Goal: Information Seeking & Learning: Learn about a topic

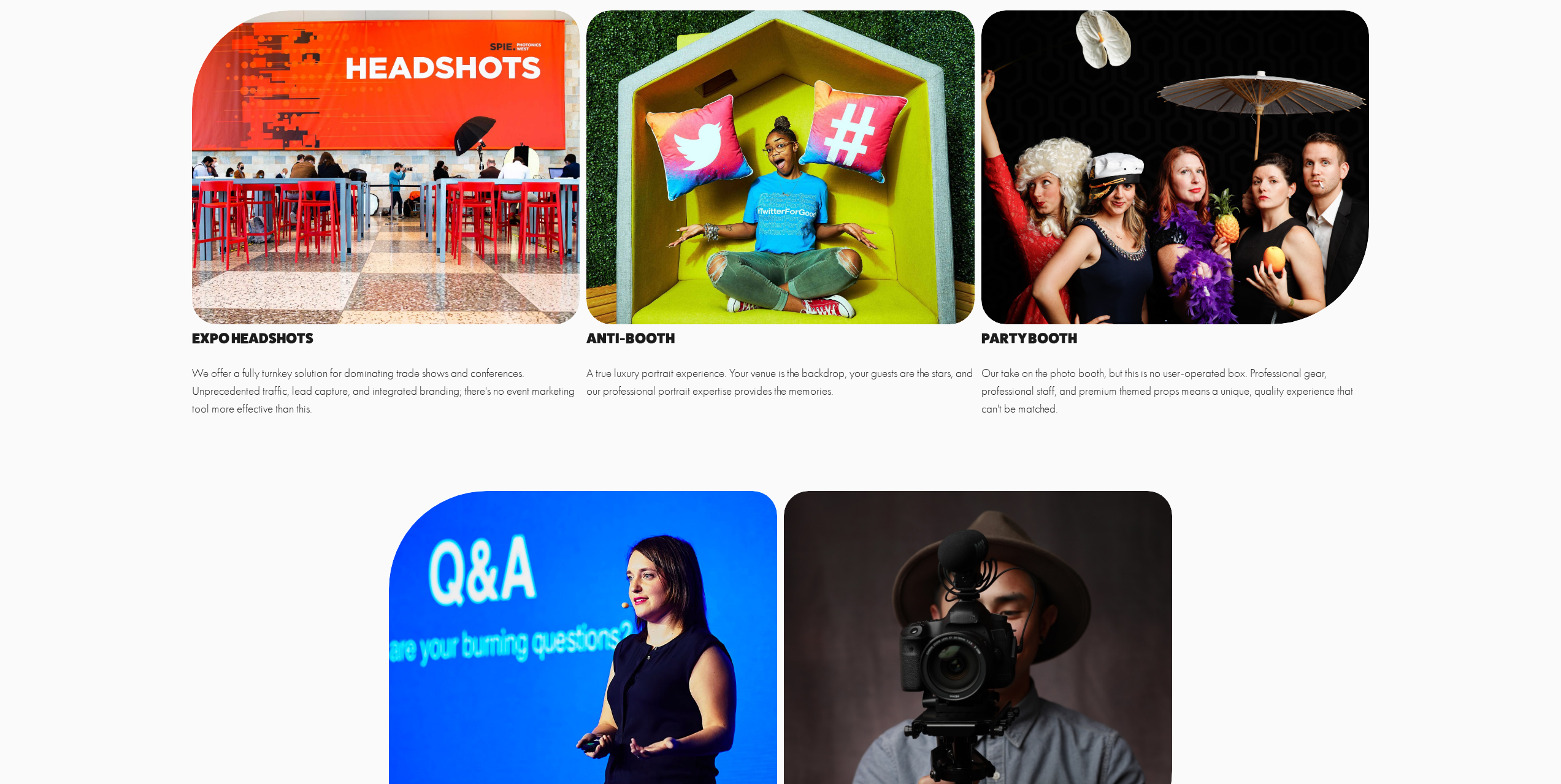
scroll to position [858, 0]
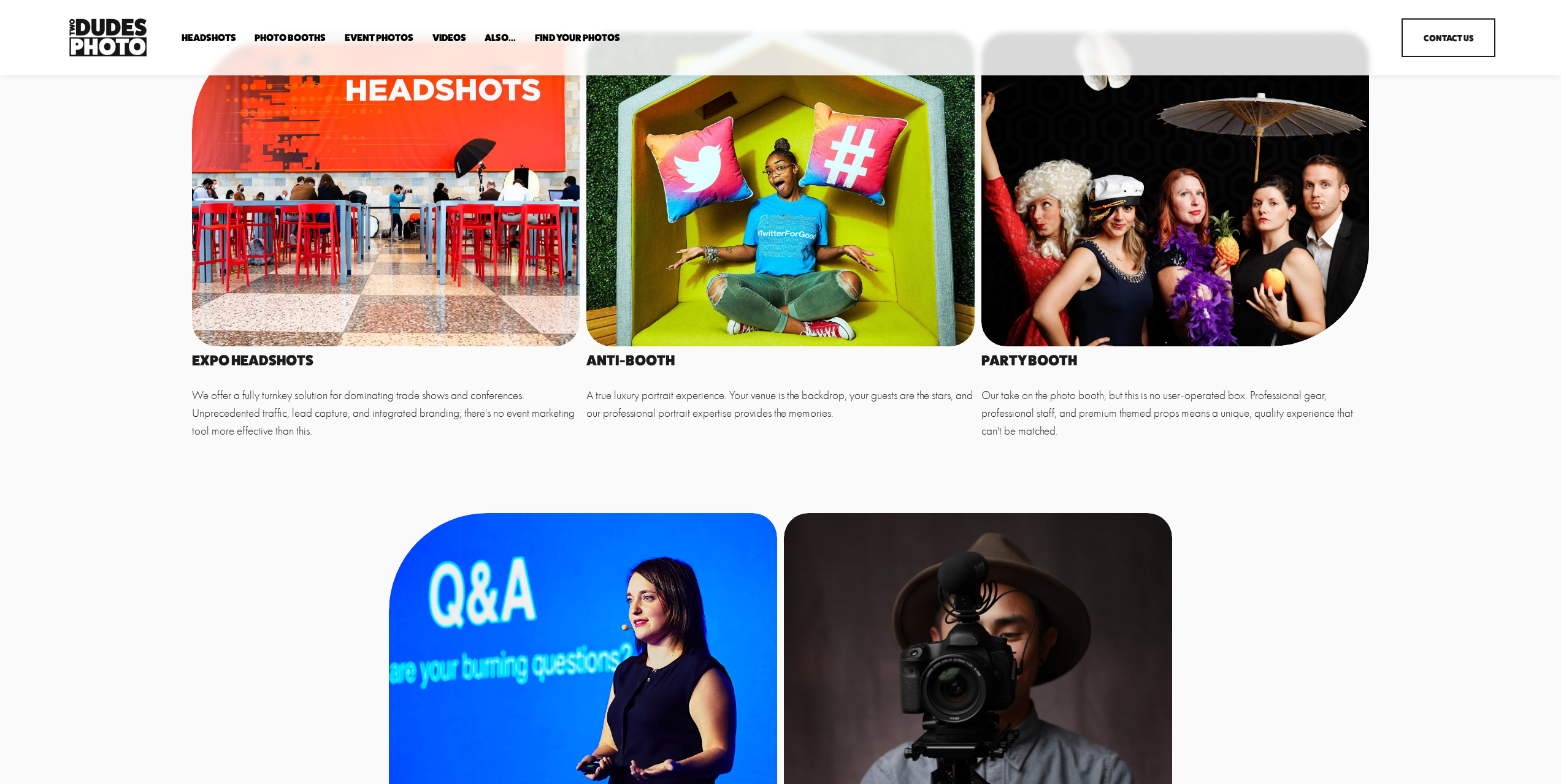
click at [296, 327] on div at bounding box center [386, 189] width 388 height 314
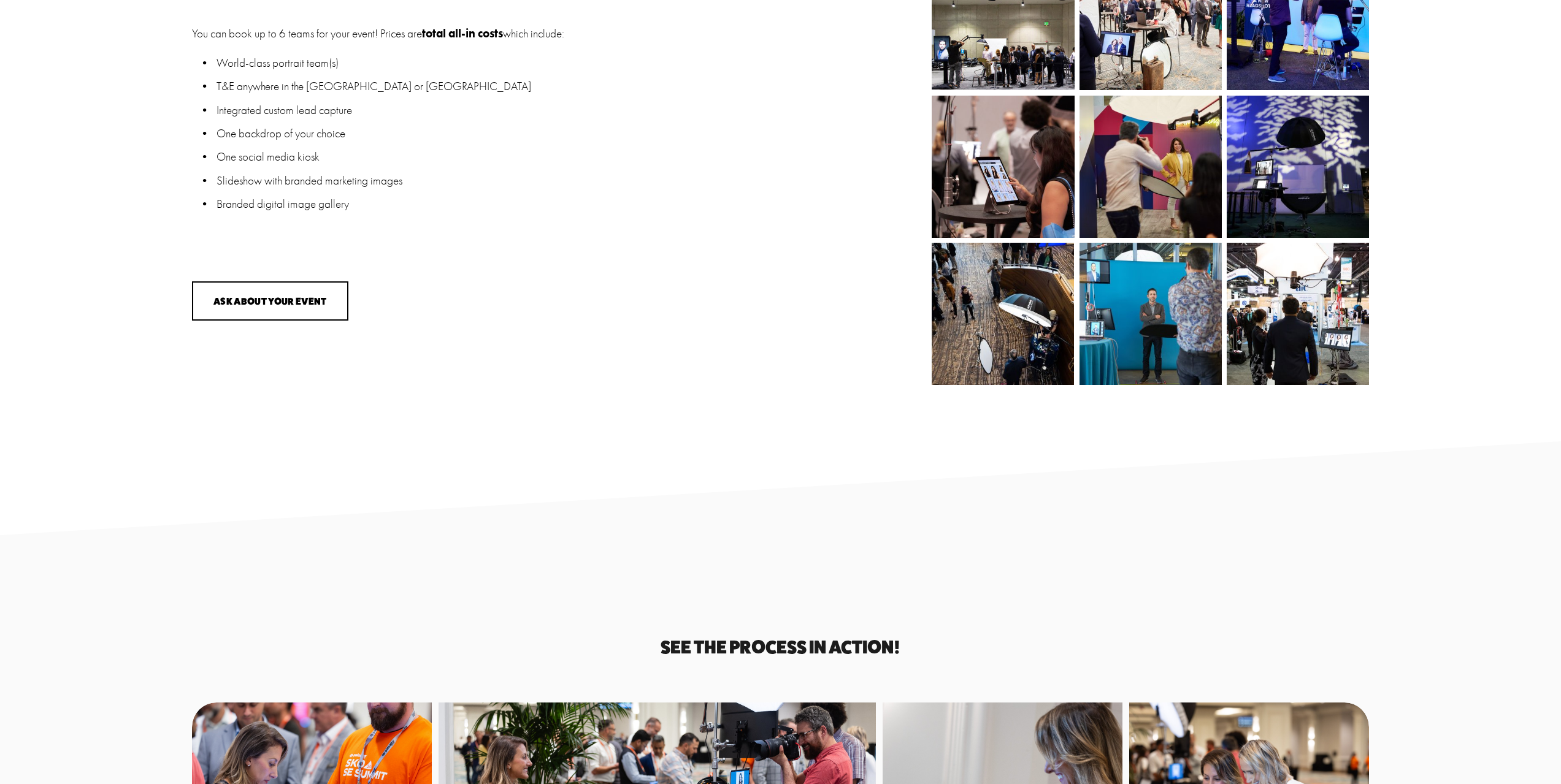
scroll to position [2084, 0]
click at [1138, 324] on img at bounding box center [1150, 313] width 213 height 142
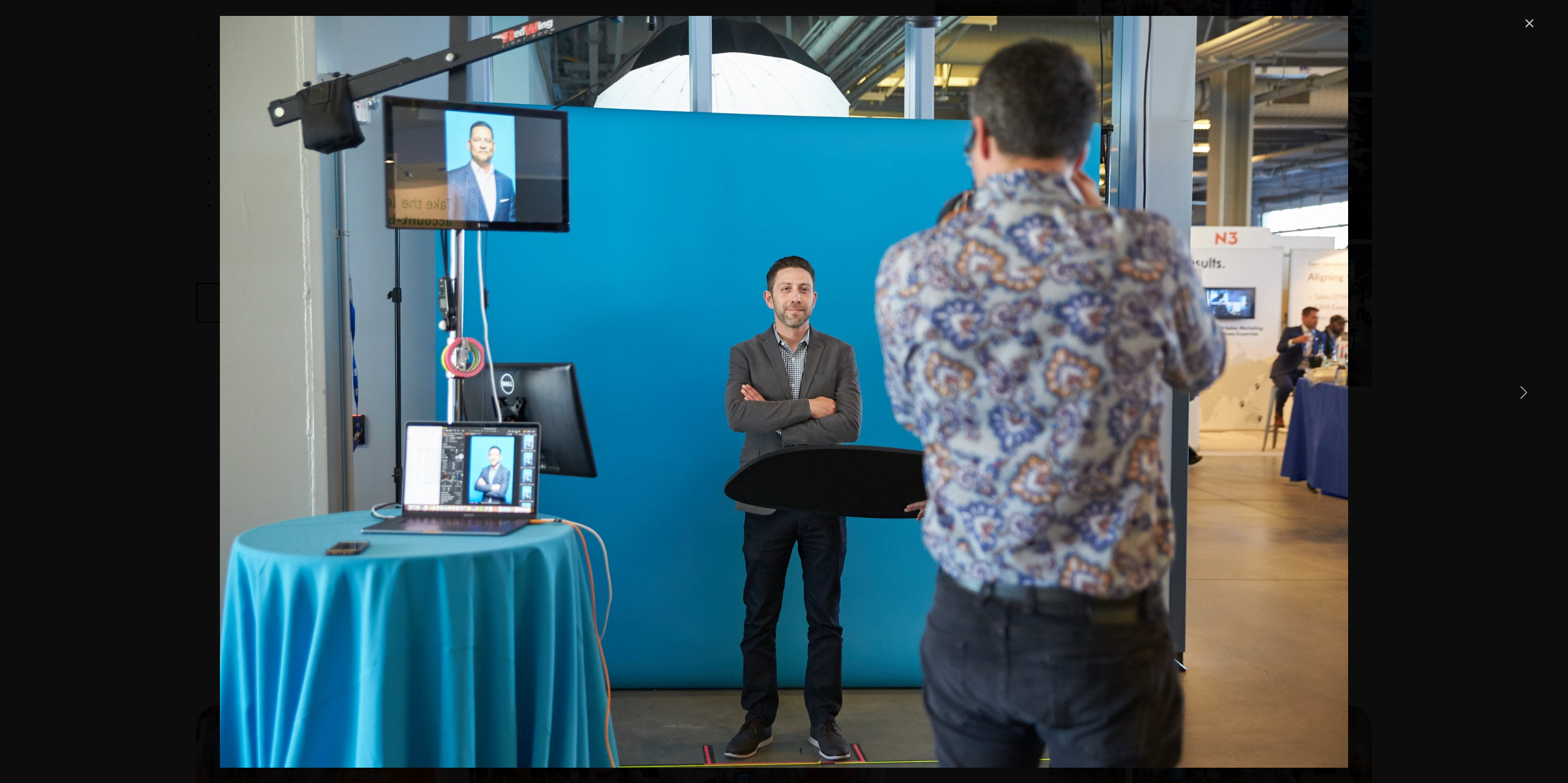
click at [1531, 388] on link "Next Item" at bounding box center [1523, 392] width 27 height 27
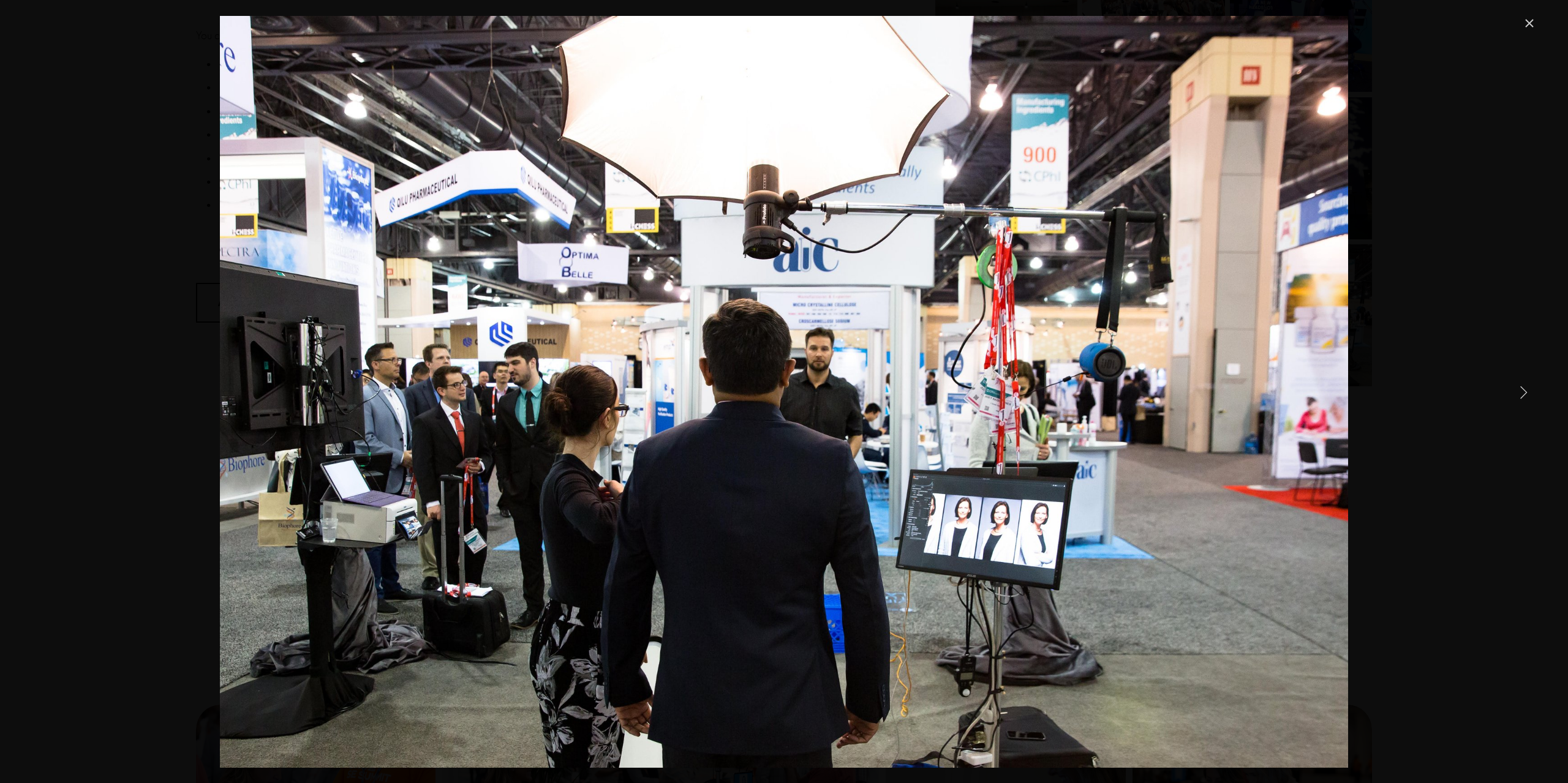
click at [1526, 17] on link "Close" at bounding box center [1529, 23] width 15 height 15
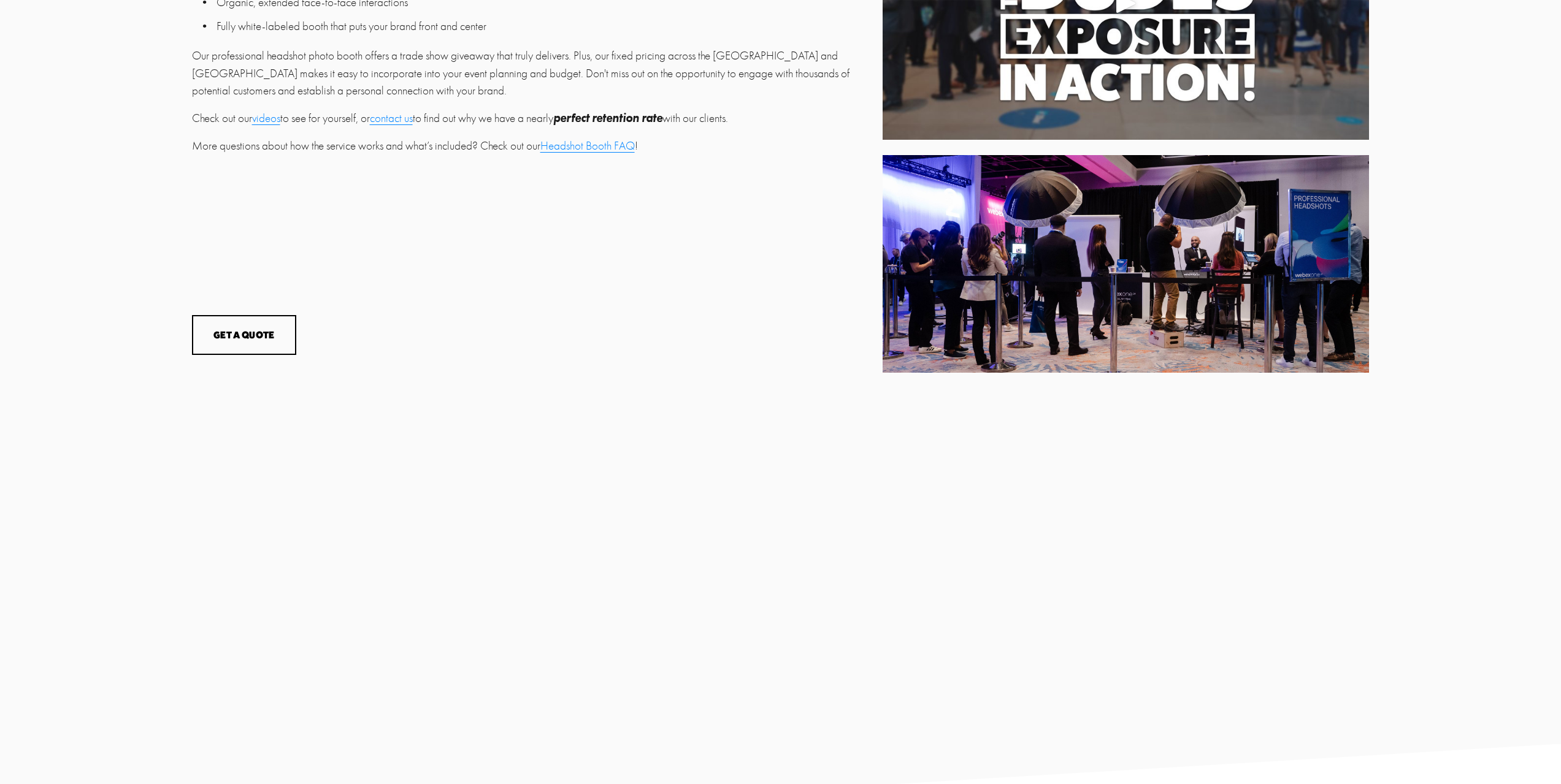
scroll to position [0, 0]
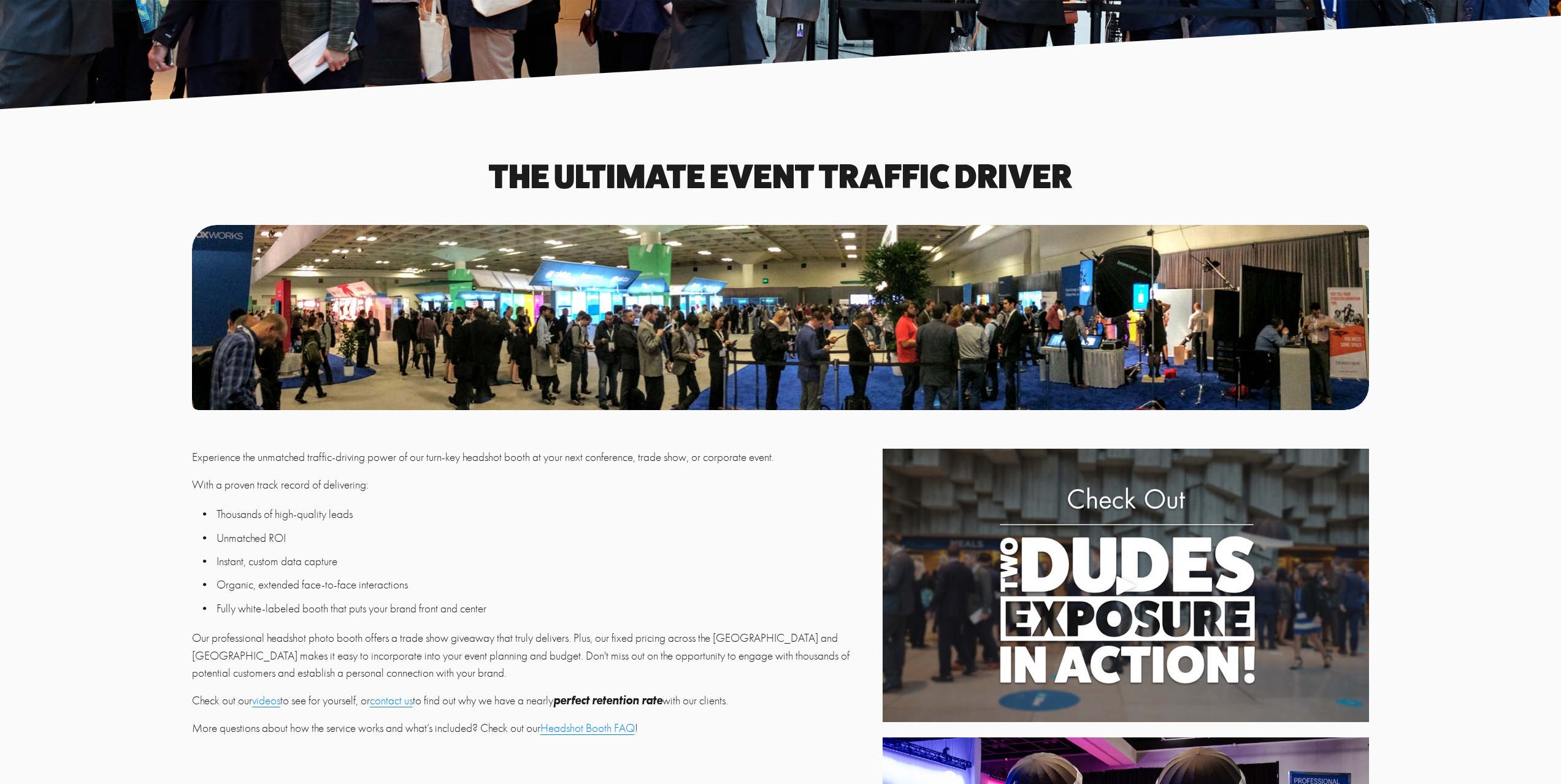
scroll to position [245, 0]
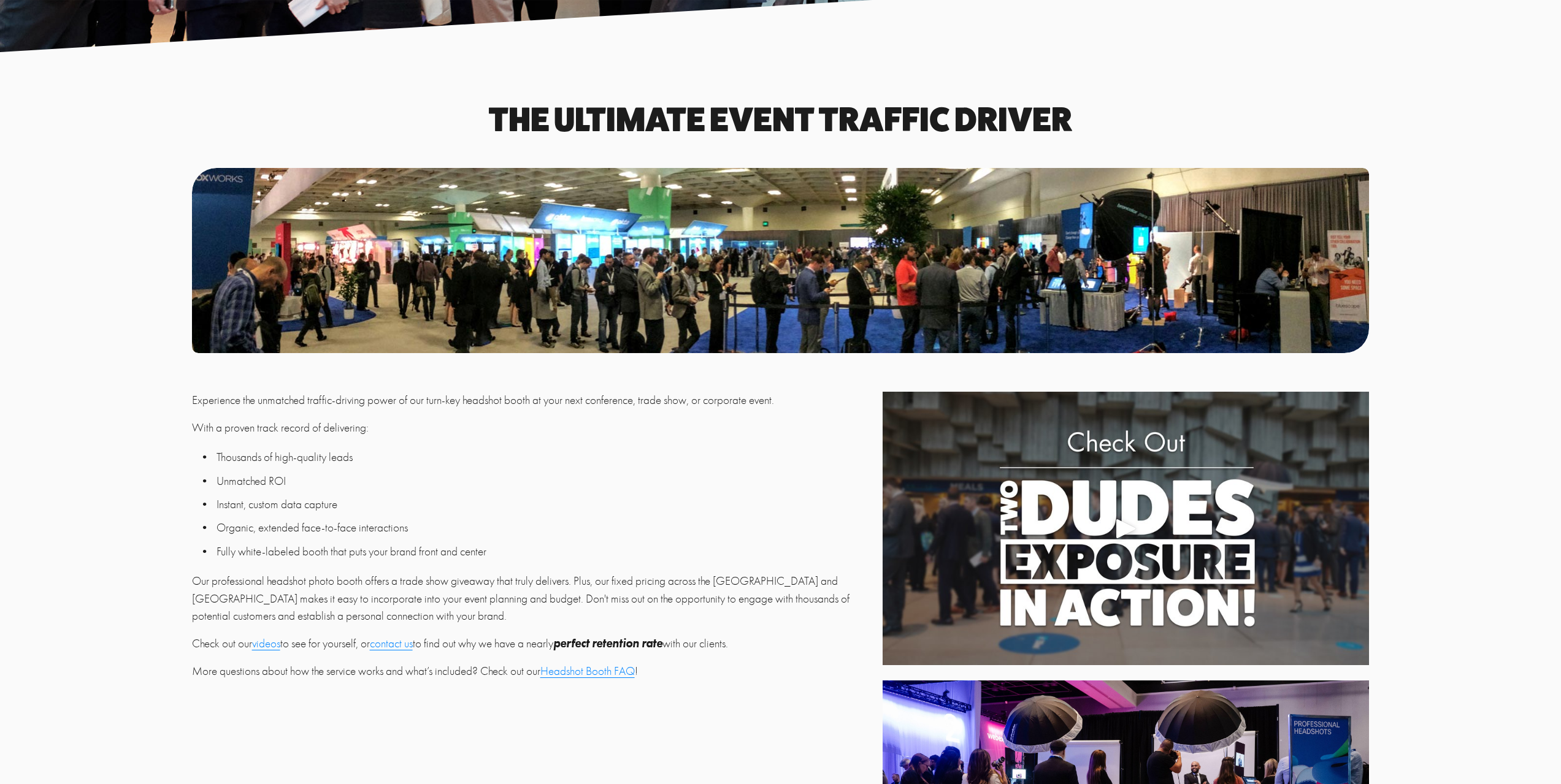
click at [1131, 526] on div "Play" at bounding box center [1126, 528] width 29 height 29
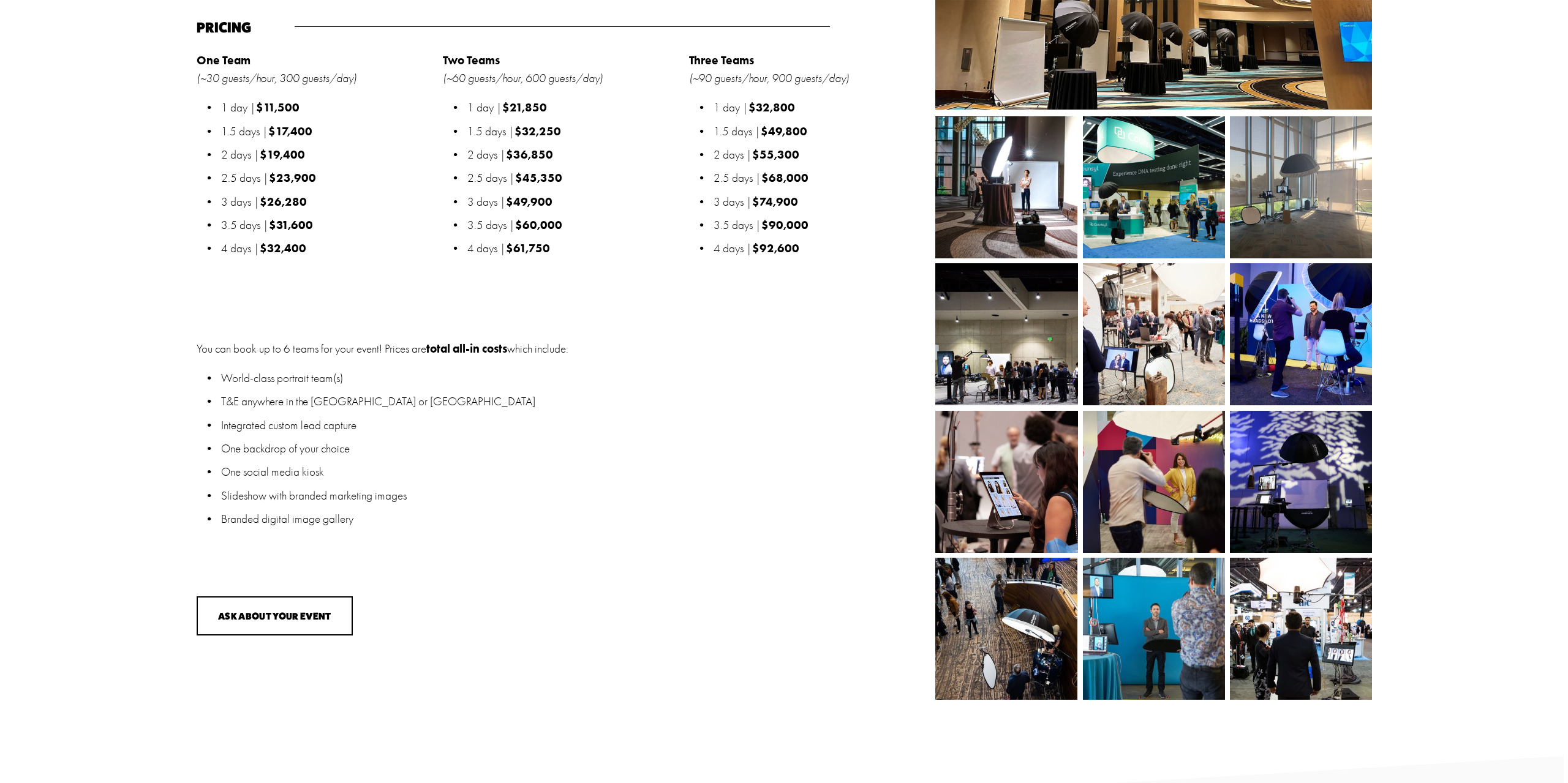
scroll to position [1775, 0]
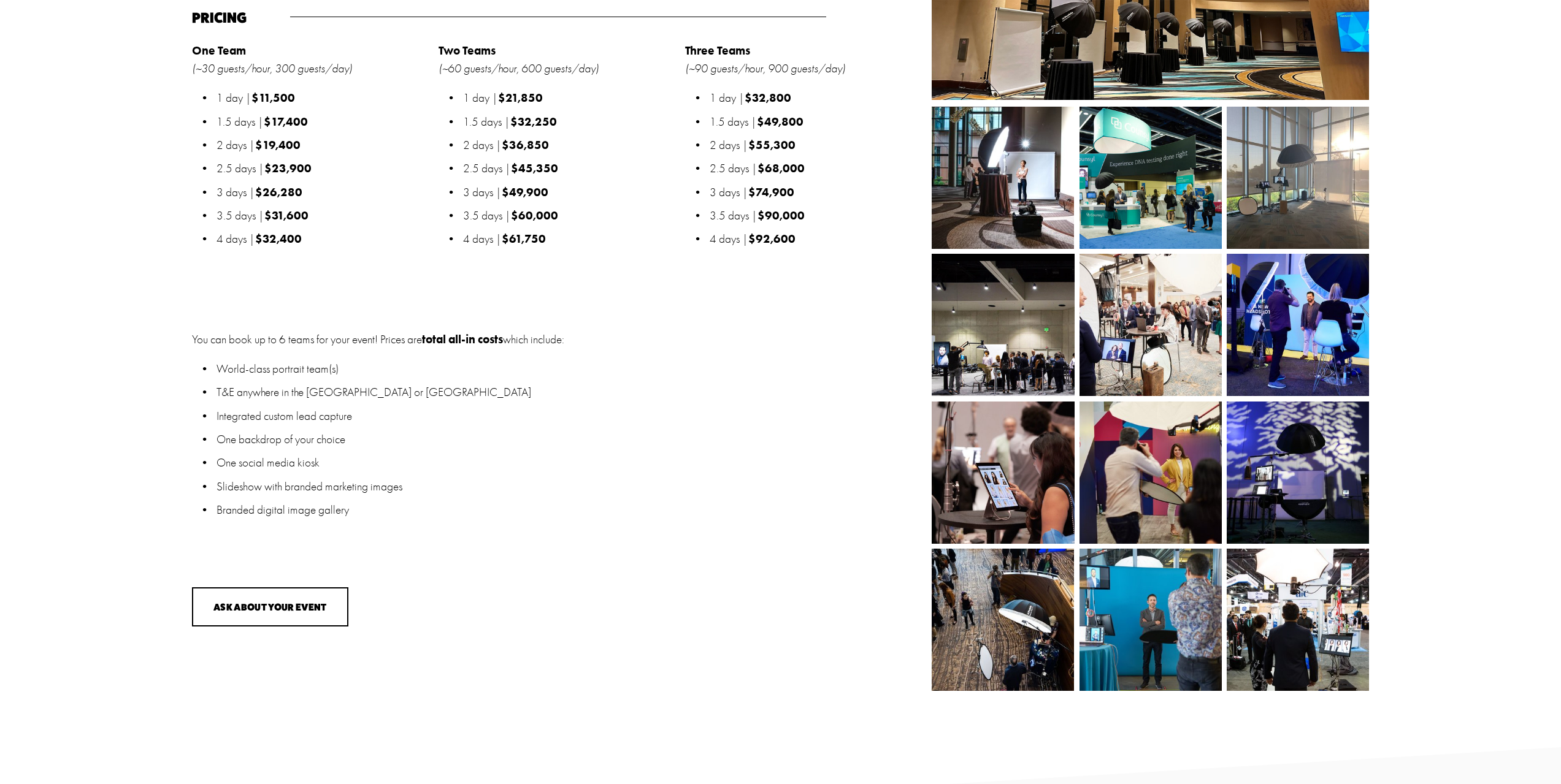
click at [1178, 328] on img at bounding box center [1150, 324] width 213 height 142
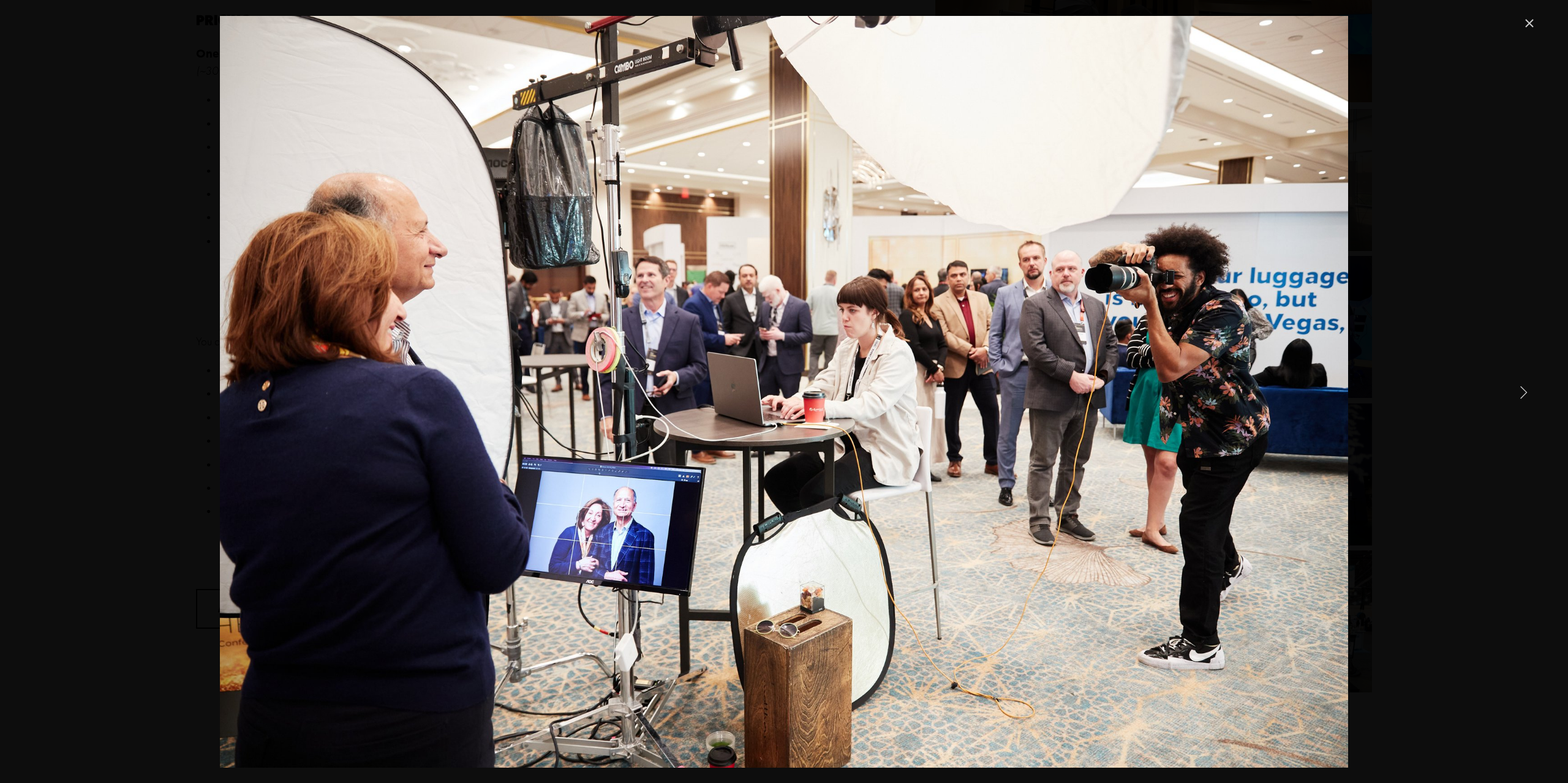
click at [1530, 389] on link "Next Item" at bounding box center [1523, 392] width 27 height 27
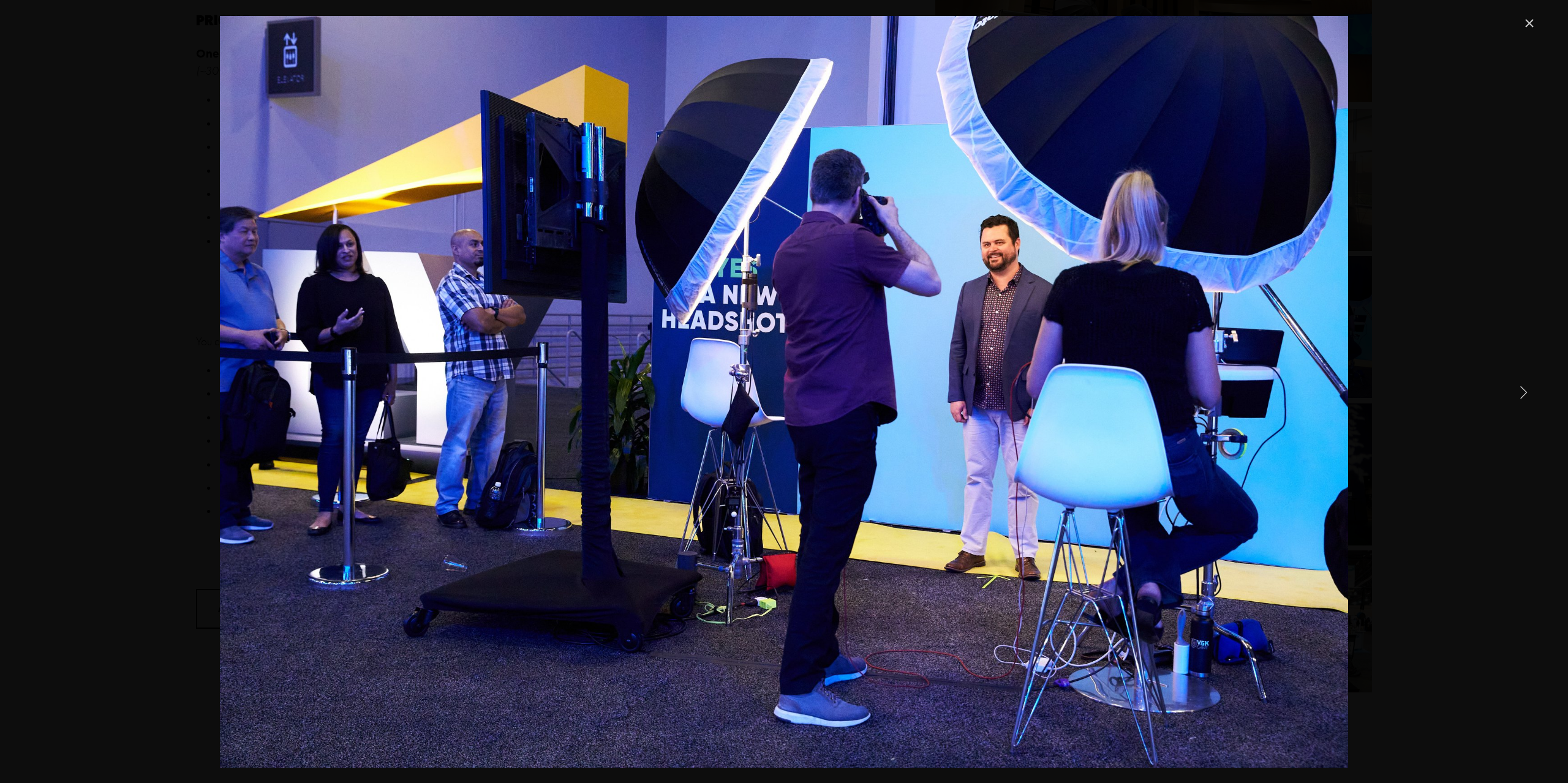
click at [1530, 389] on link "Next Item" at bounding box center [1523, 392] width 27 height 27
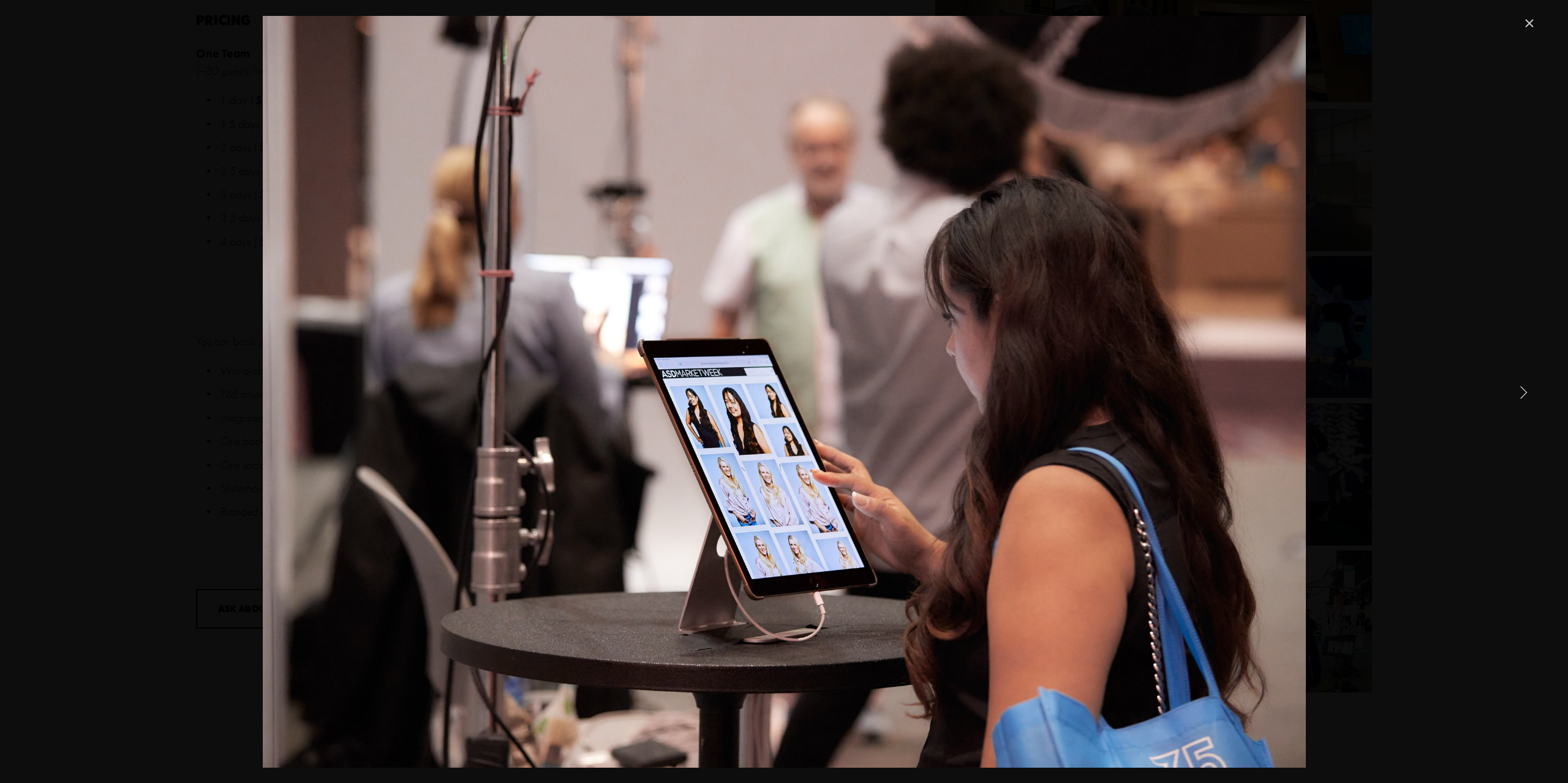
click at [1530, 389] on link "Next Item" at bounding box center [1523, 392] width 27 height 27
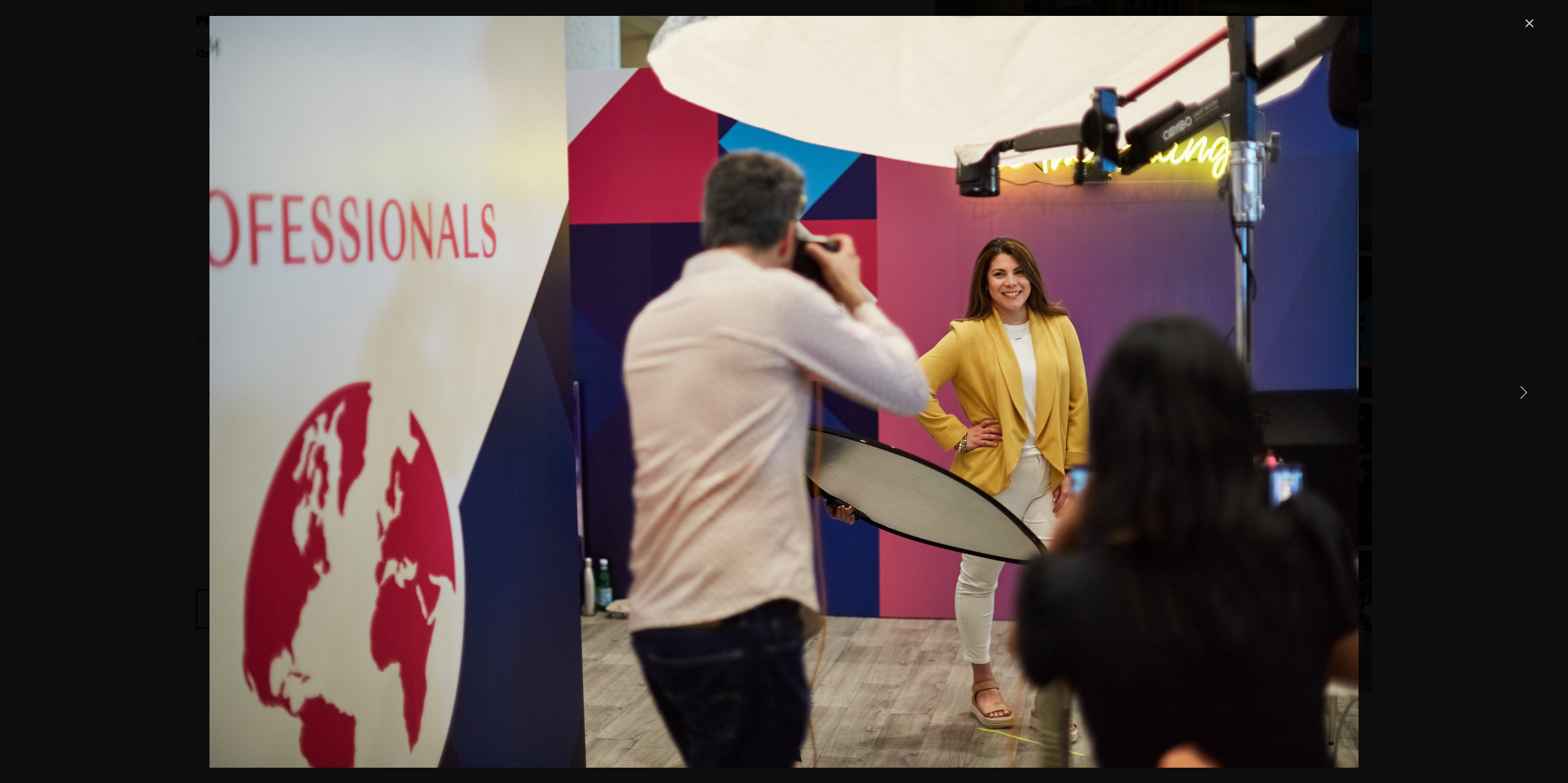
click at [1530, 389] on link "Next Item" at bounding box center [1523, 392] width 27 height 27
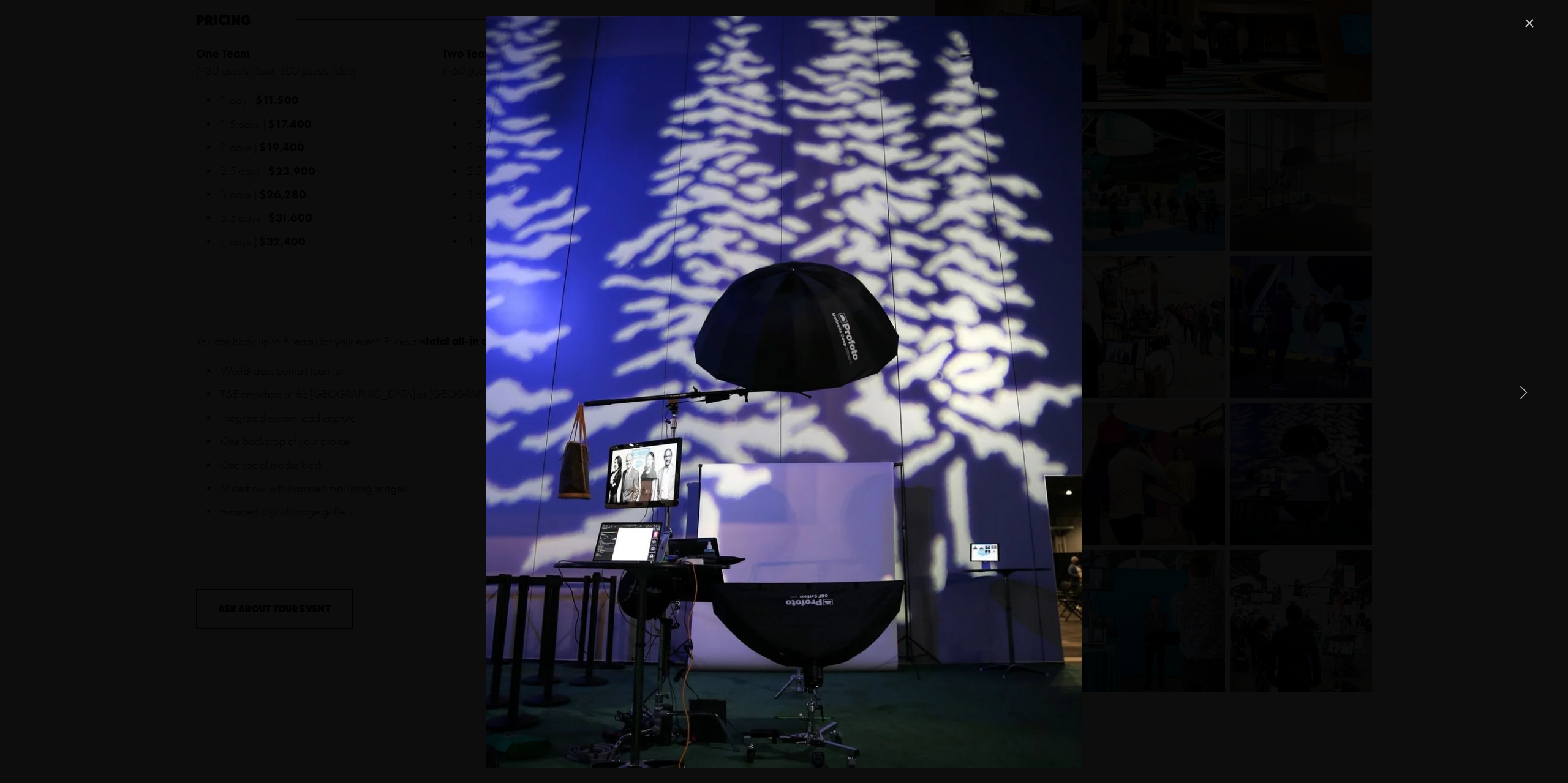
click at [1530, 389] on link "Next Item" at bounding box center [1523, 392] width 27 height 27
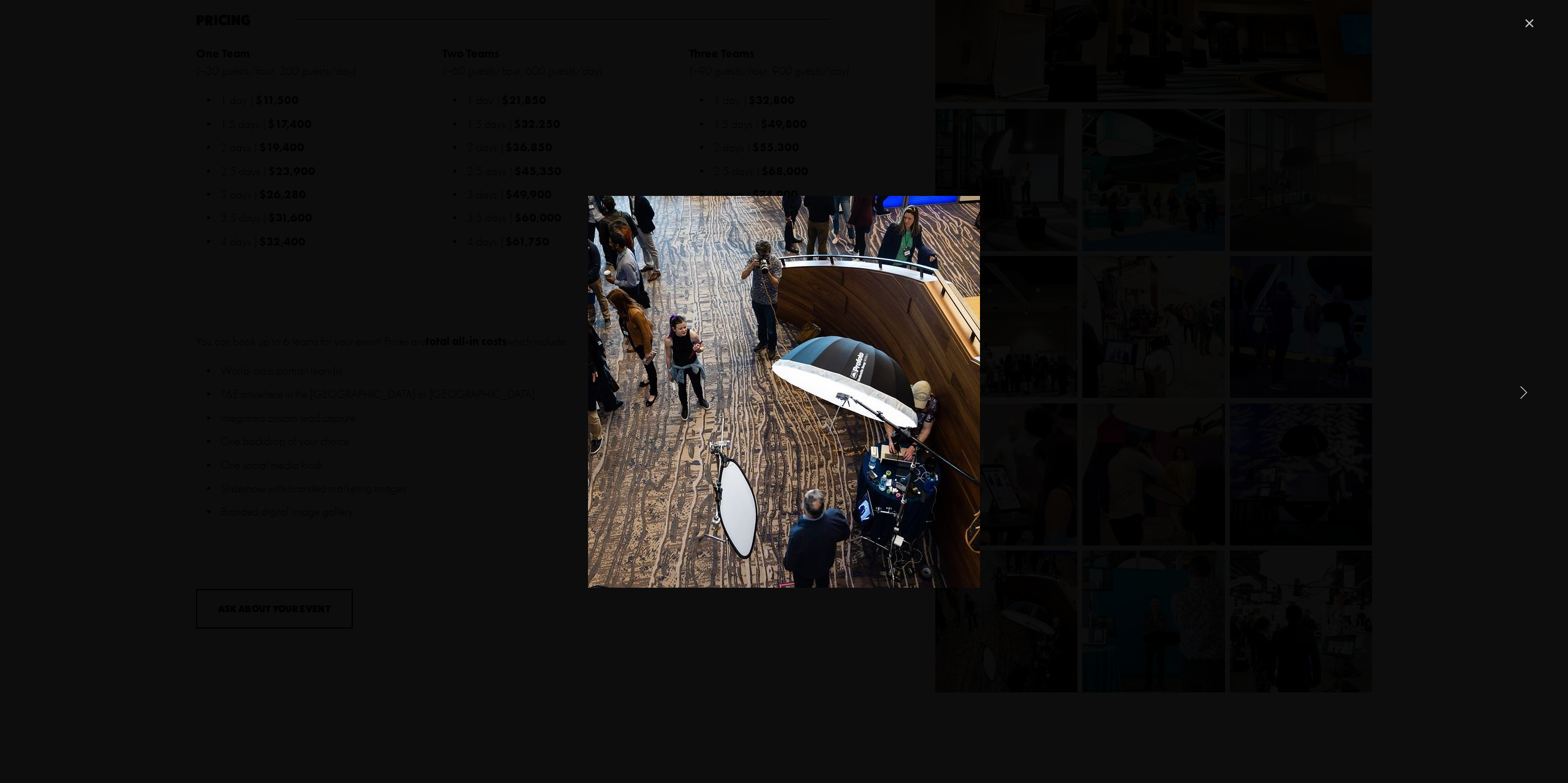
click at [1530, 389] on link "Next Item" at bounding box center [1523, 392] width 27 height 27
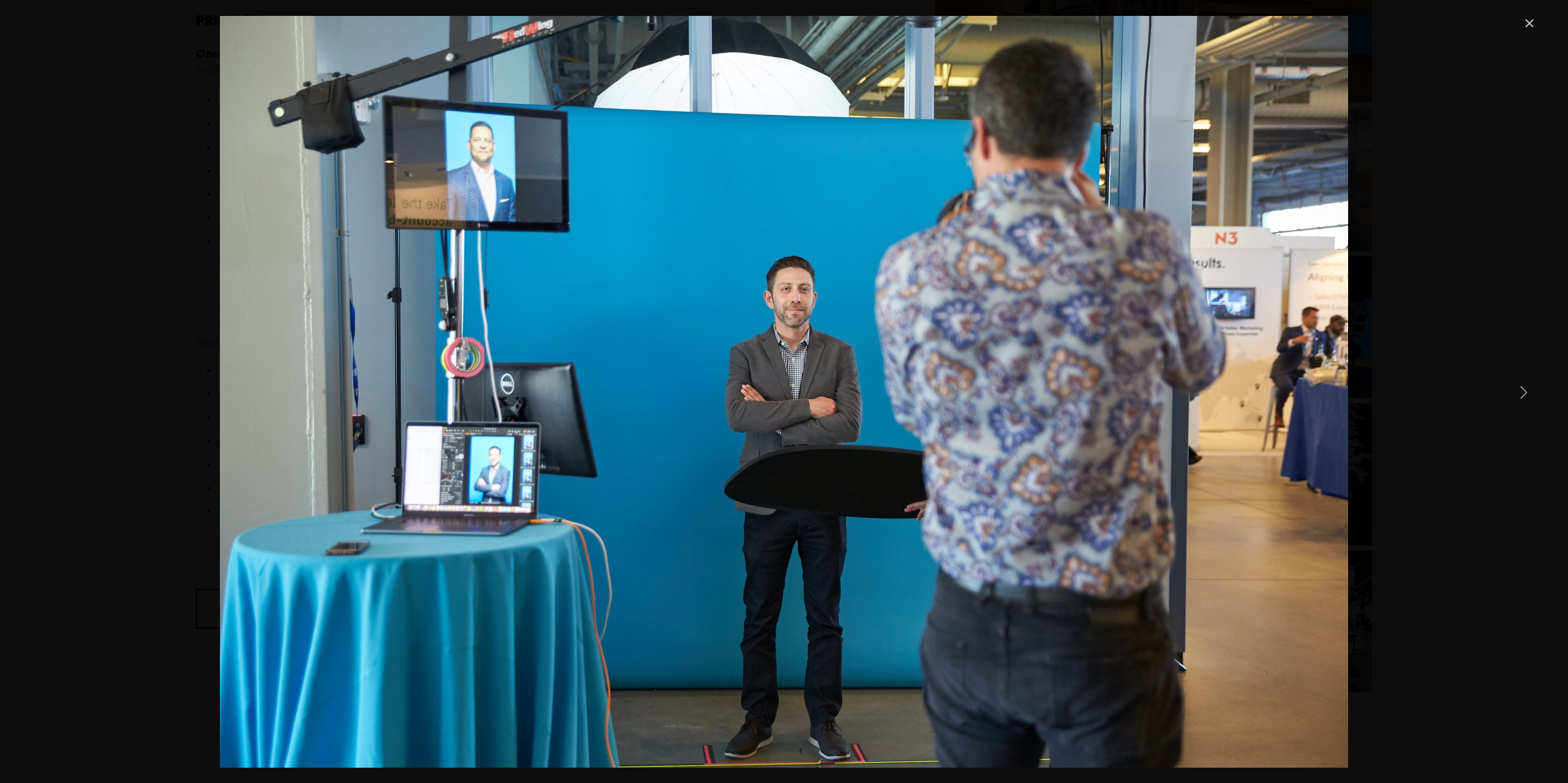
click at [1530, 389] on link "Next Item" at bounding box center [1523, 392] width 27 height 27
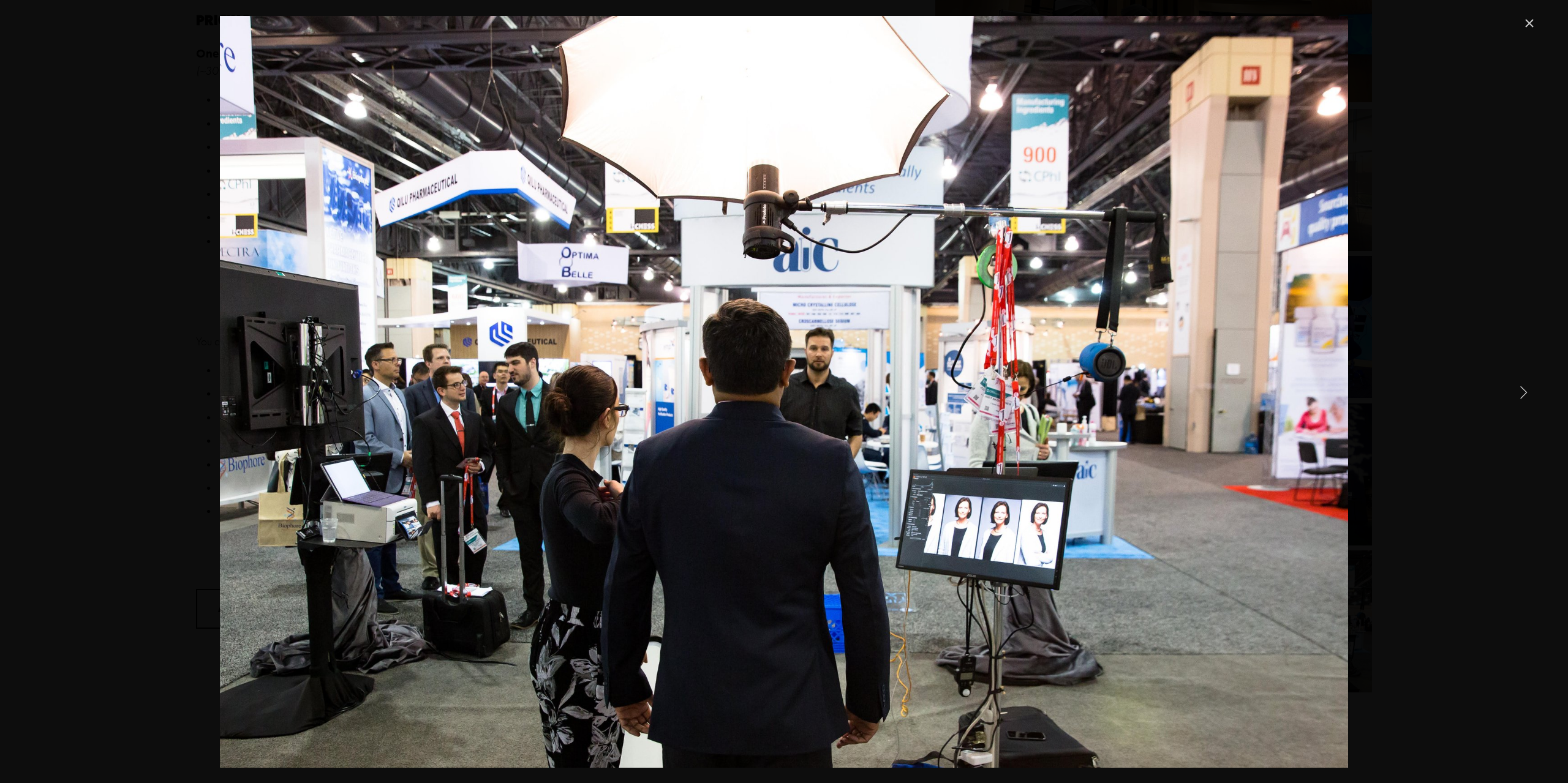
click at [1530, 389] on link "Next Item" at bounding box center [1523, 392] width 27 height 27
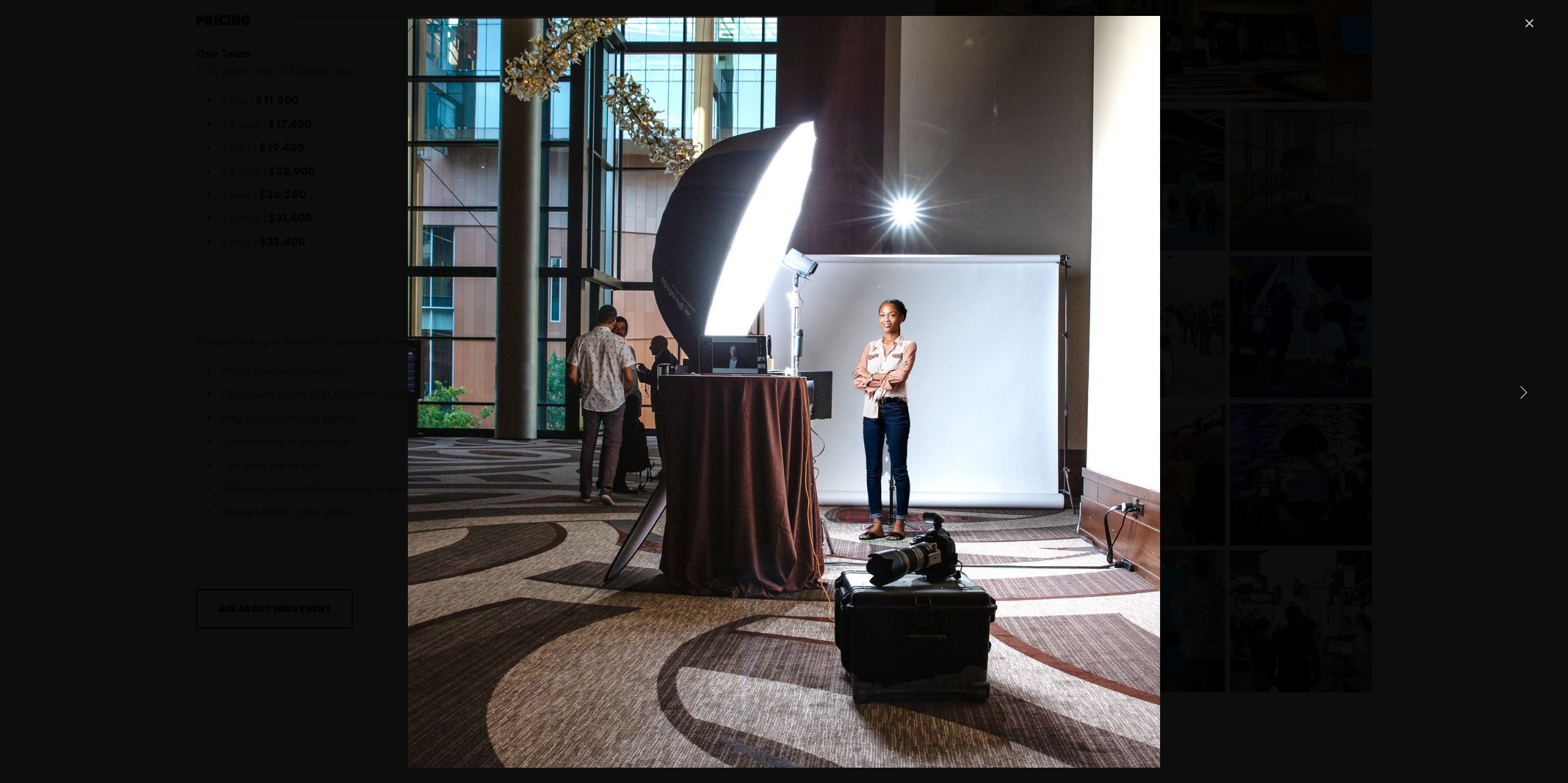
click at [1530, 389] on link "Next Item" at bounding box center [1523, 392] width 27 height 27
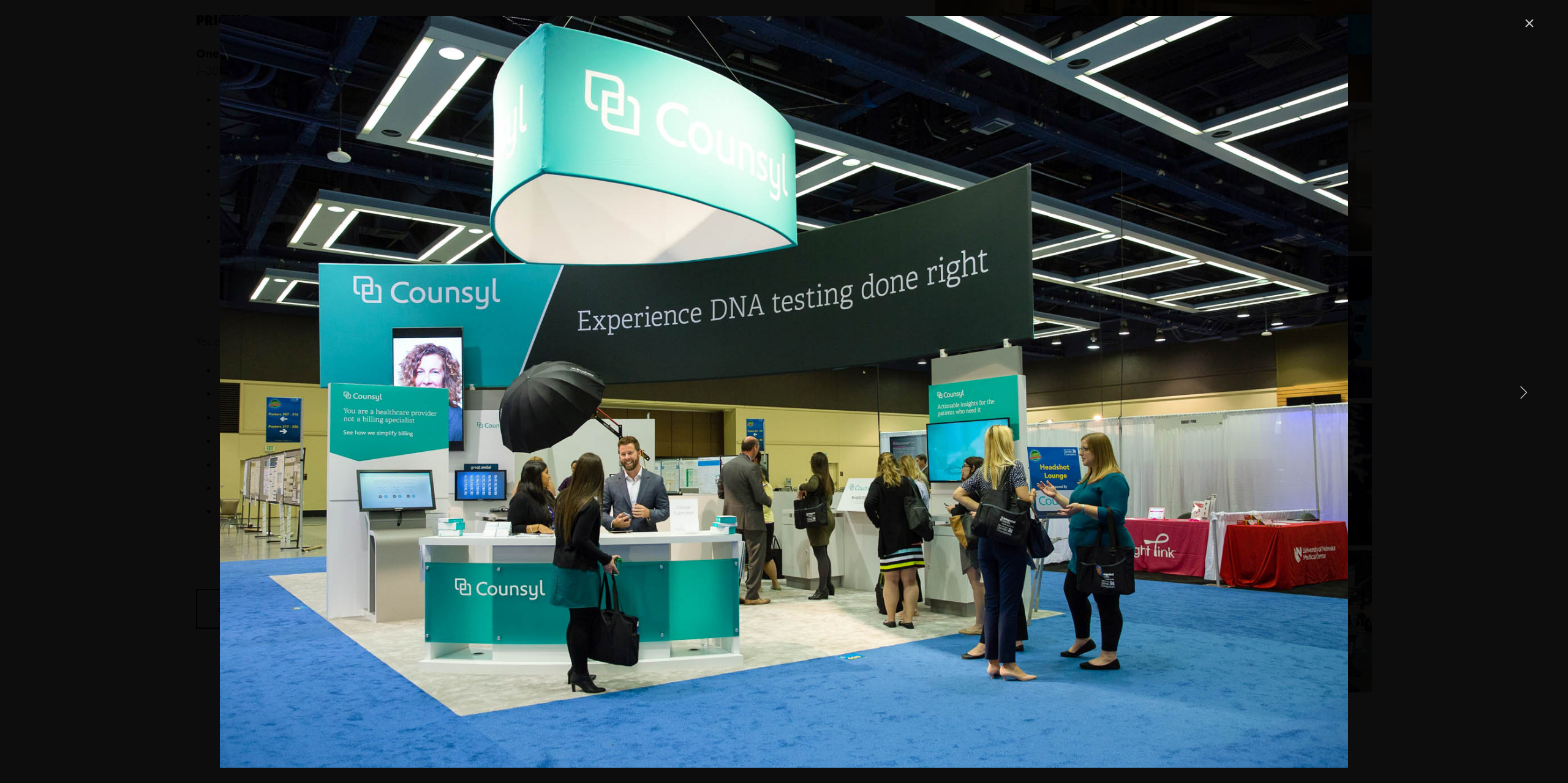
click at [1530, 389] on link "Next Item" at bounding box center [1523, 392] width 27 height 27
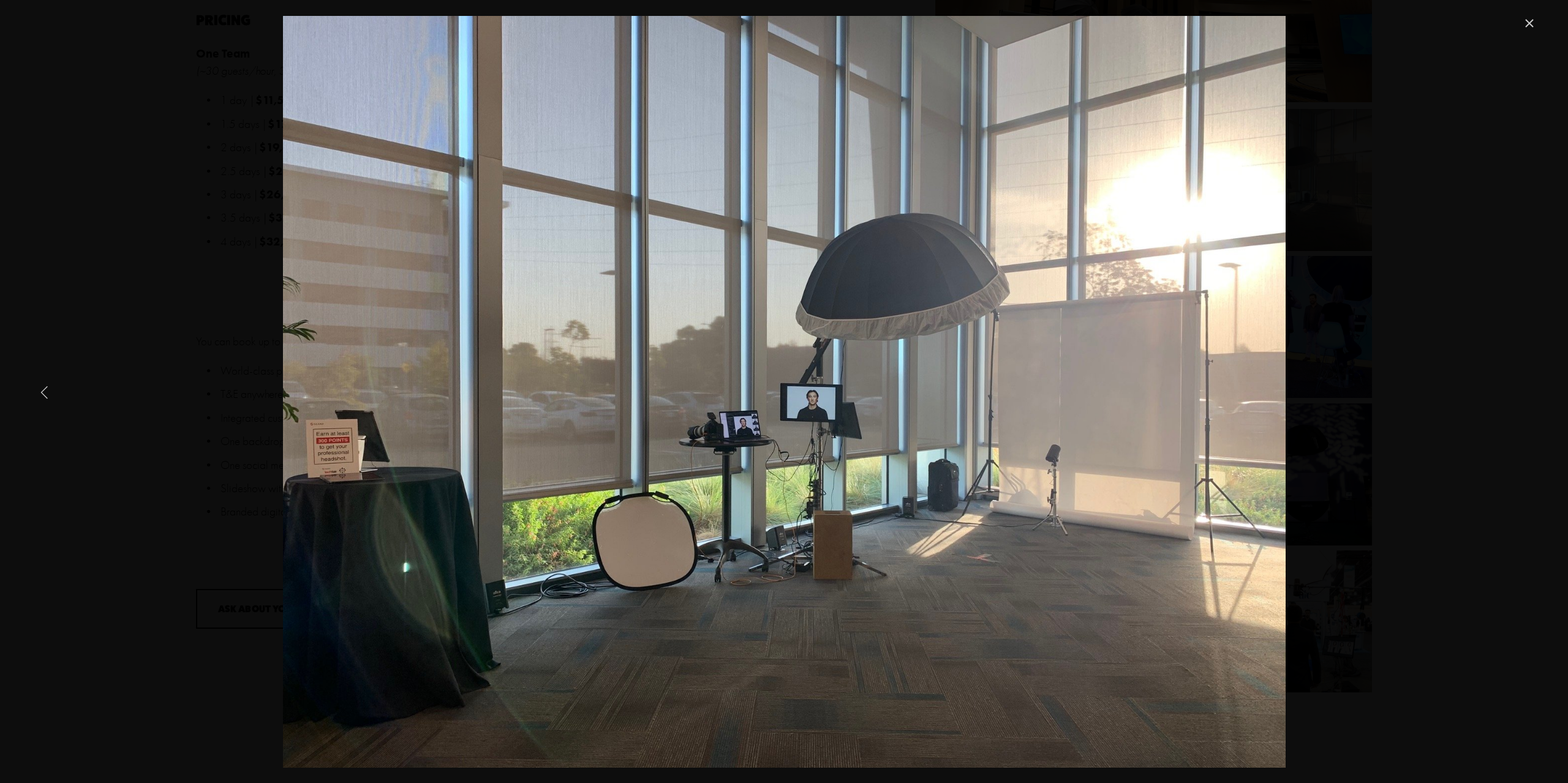
click at [38, 401] on link "Previous Item" at bounding box center [45, 392] width 27 height 27
